Goal: Information Seeking & Learning: Learn about a topic

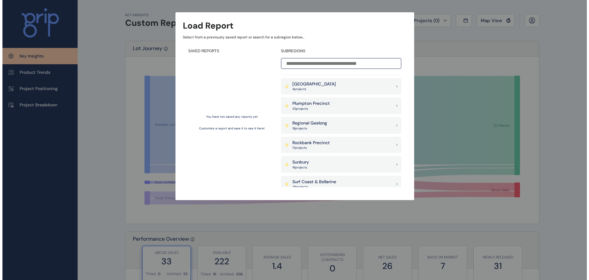
scroll to position [430, 0]
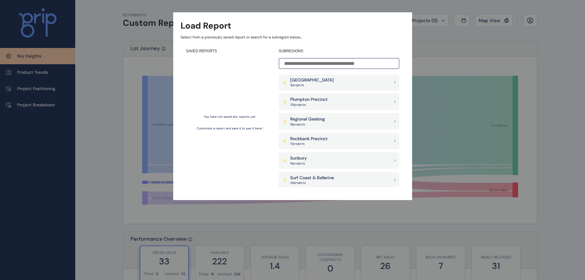
click at [340, 98] on div "Plumpton Precinct 35 project s" at bounding box center [339, 101] width 120 height 17
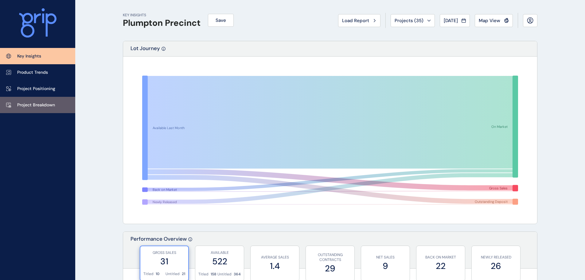
click at [35, 109] on link "Project Breakdown" at bounding box center [37, 105] width 75 height 16
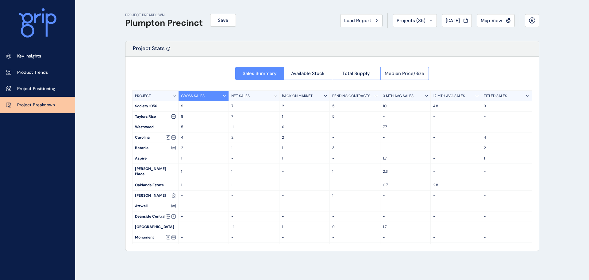
click at [413, 76] on span "Median Price/Size" at bounding box center [405, 73] width 40 height 6
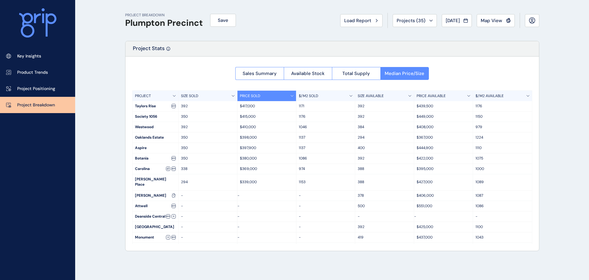
click at [503, 95] on div "$/M2 AVAILABLE" at bounding box center [502, 96] width 59 height 10
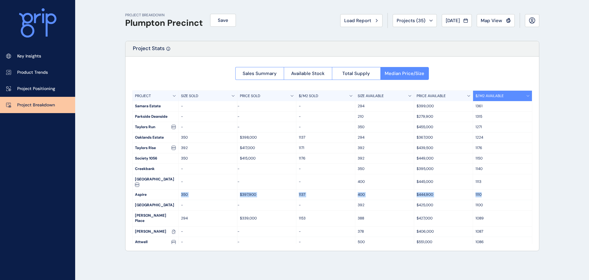
drag, startPoint x: 146, startPoint y: 187, endPoint x: 491, endPoint y: 188, distance: 344.7
click at [491, 189] on div "Aspire 350 $397,900 1137 400 $444,900 1110" at bounding box center [333, 194] width 400 height 10
